Goal: Find specific fact: Find specific fact

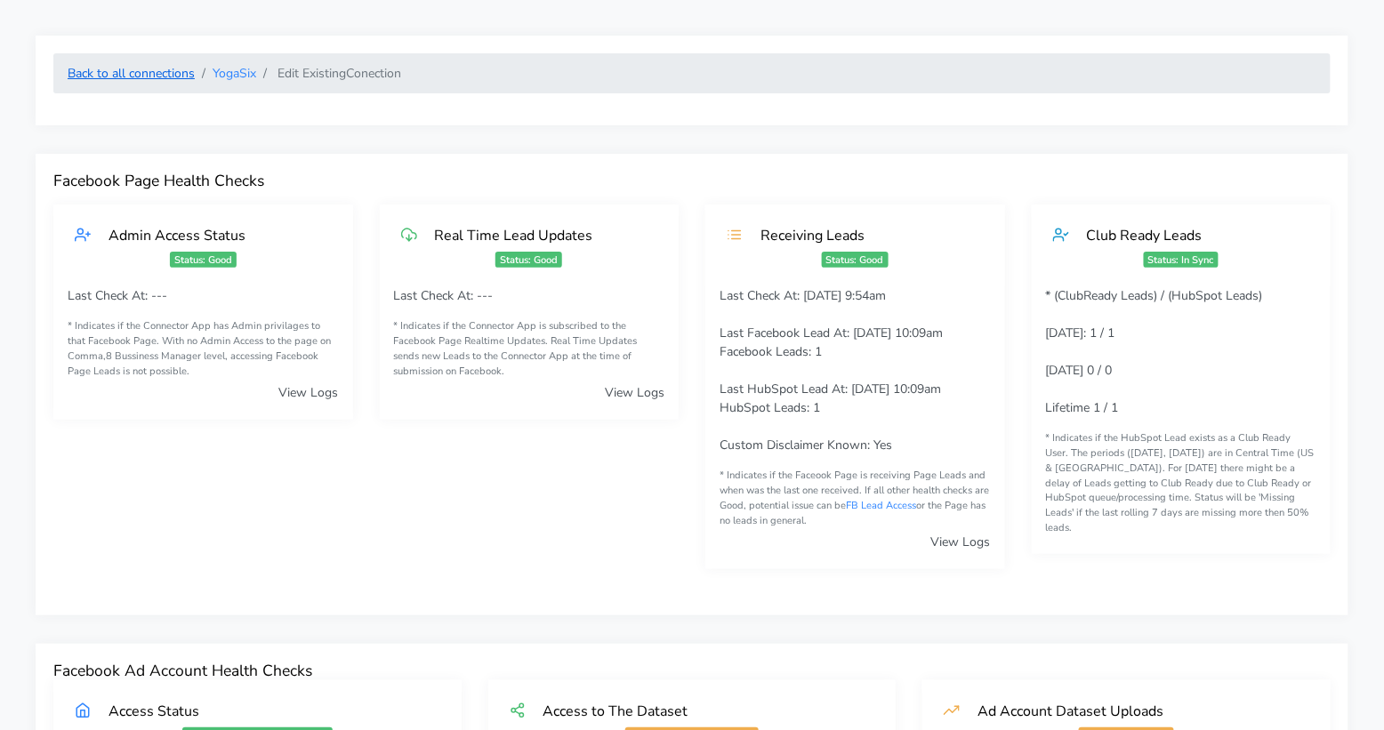
click at [149, 75] on link "Back to all connections" at bounding box center [131, 73] width 127 height 17
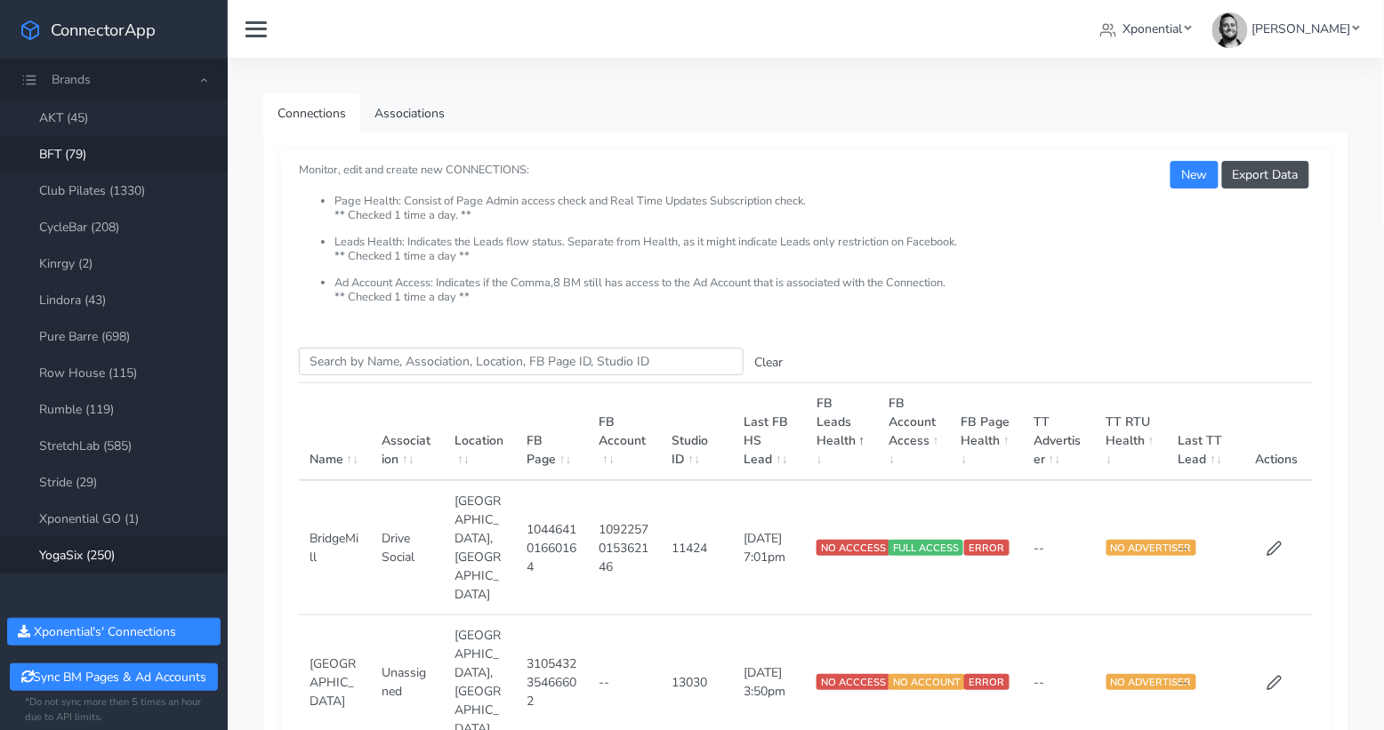
click at [67, 162] on link "BFT (79)" at bounding box center [114, 154] width 228 height 36
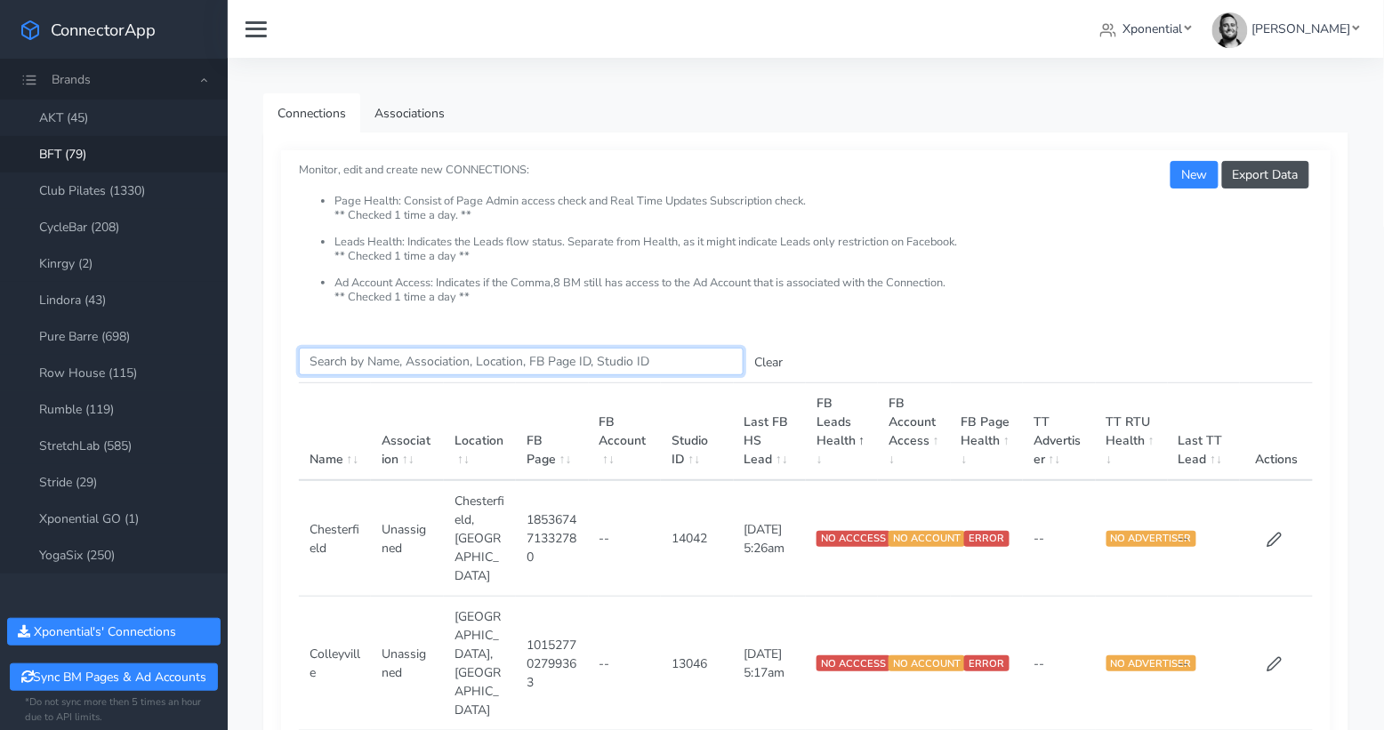
click at [367, 366] on input "Search this table" at bounding box center [521, 362] width 445 height 28
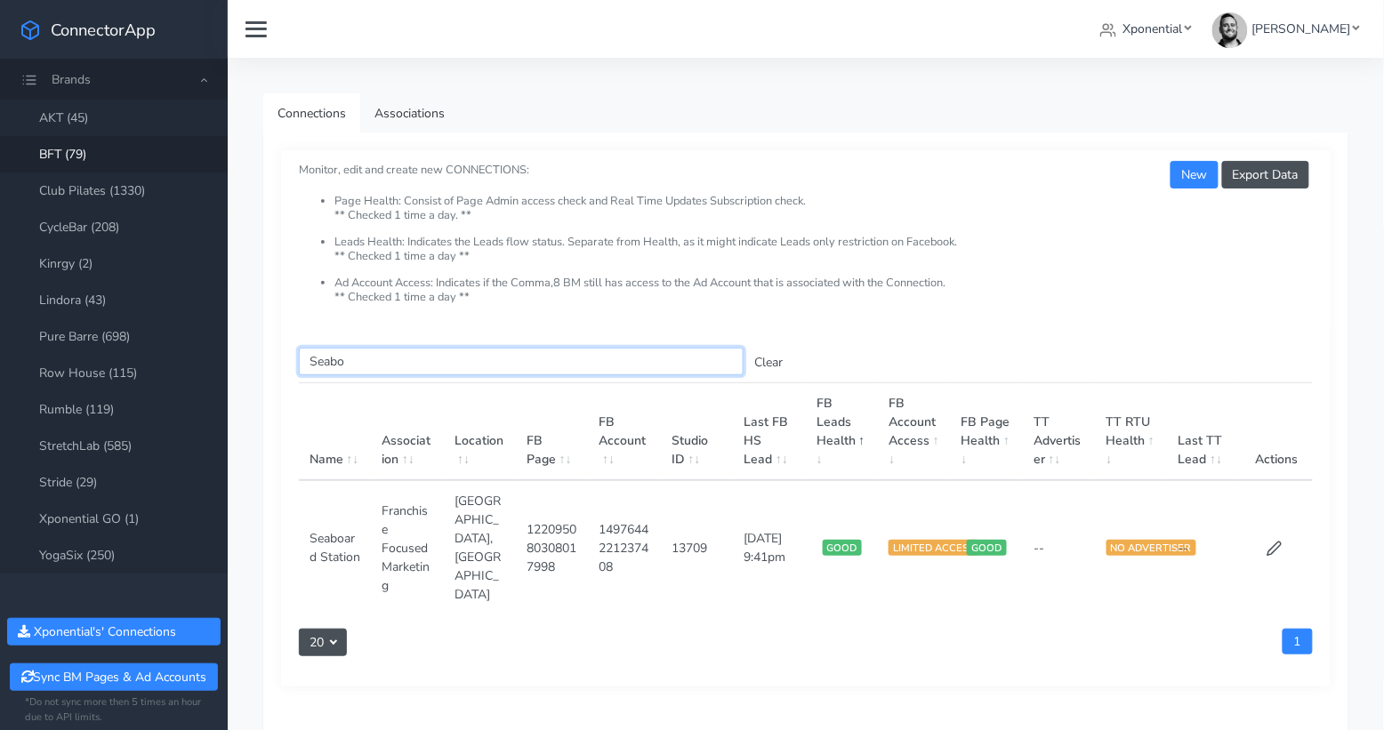
type input "Seabo"
drag, startPoint x: 687, startPoint y: 535, endPoint x: 709, endPoint y: 539, distance: 22.5
click at [709, 539] on td "13709" at bounding box center [697, 547] width 72 height 134
copy td "13709"
